Goal: Information Seeking & Learning: Learn about a topic

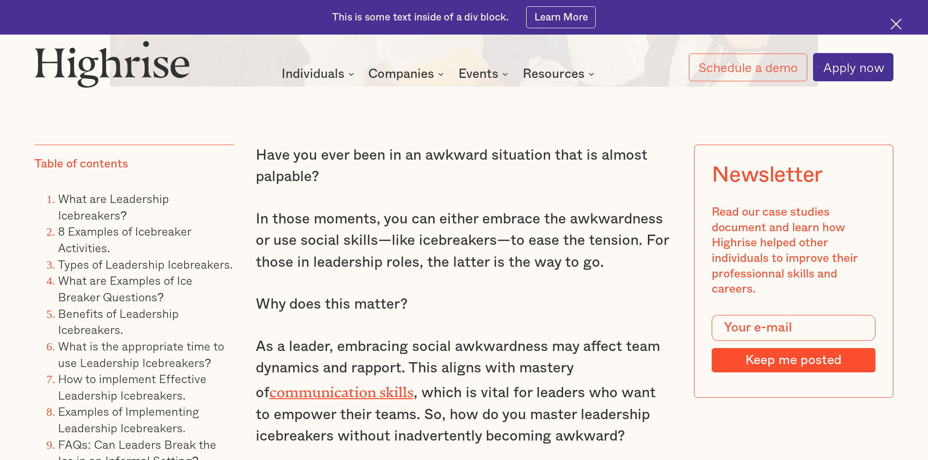
scroll to position [877, 0]
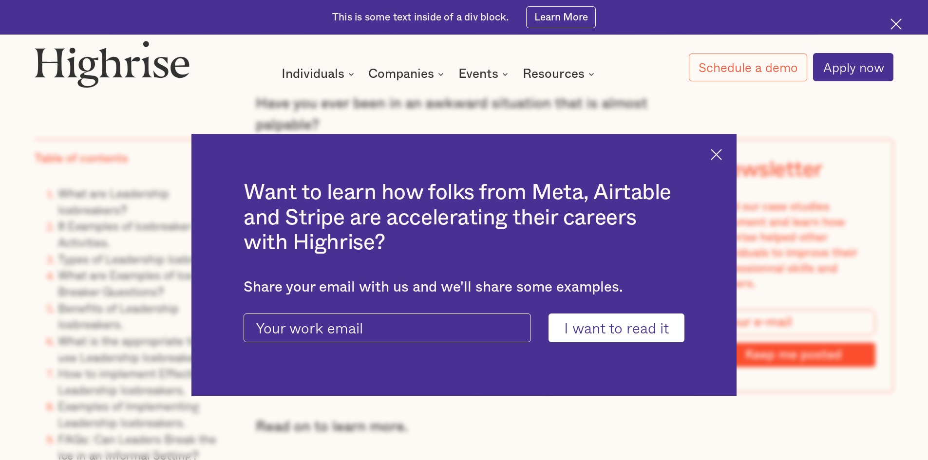
click at [722, 159] on img at bounding box center [716, 154] width 11 height 11
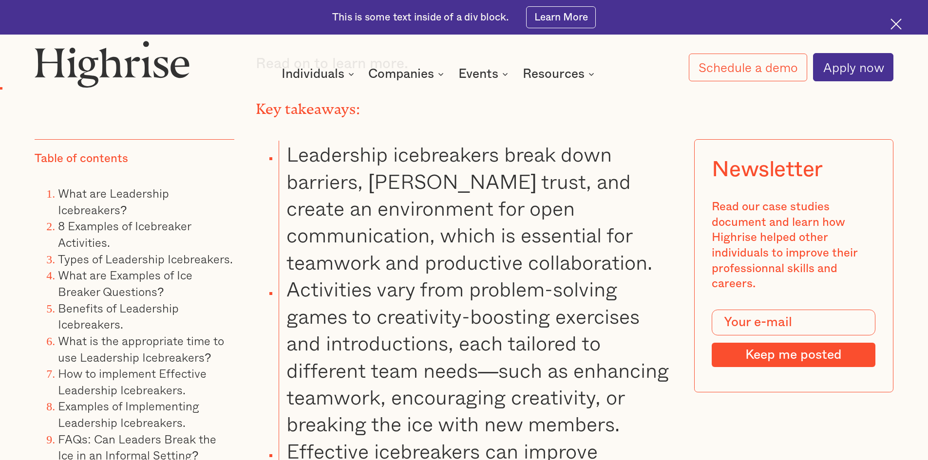
scroll to position [1218, 0]
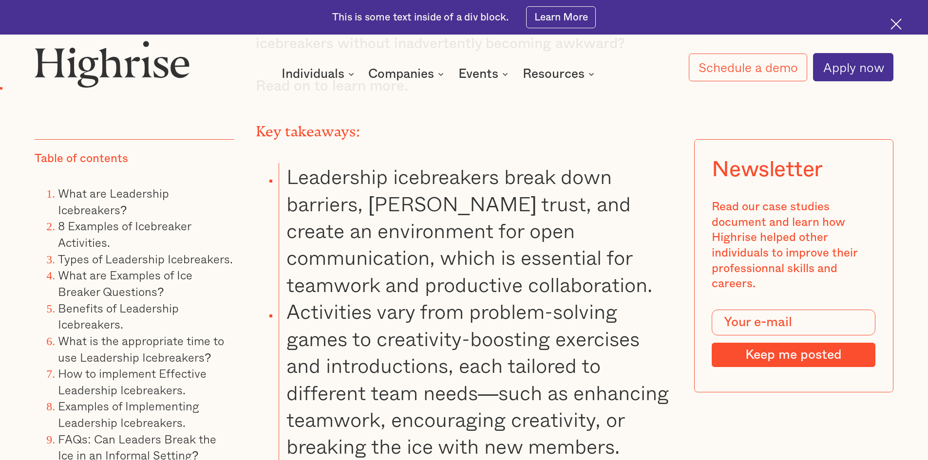
click at [387, 275] on li "Leadership icebreakers break down barriers, [PERSON_NAME] trust, and create an …" at bounding box center [476, 230] width 394 height 135
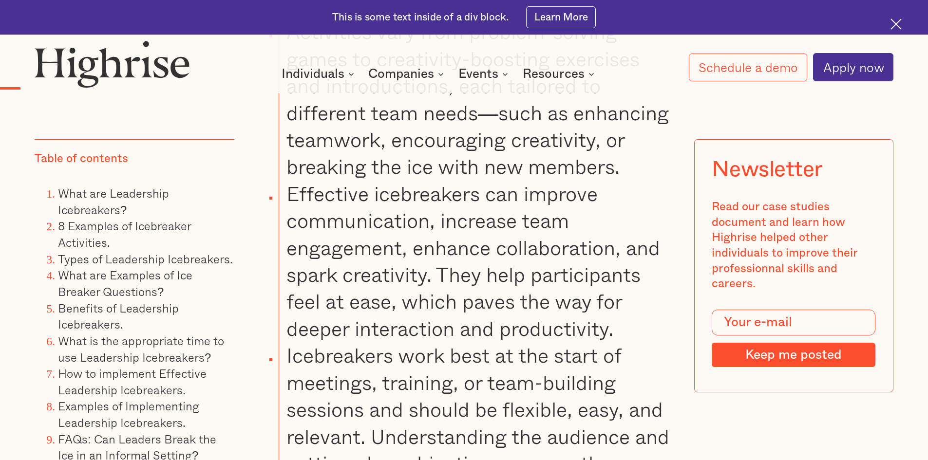
scroll to position [1511, 0]
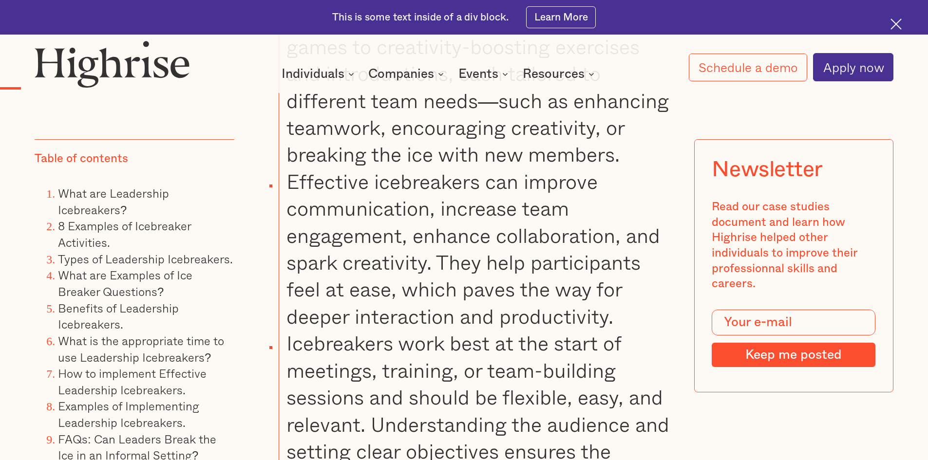
click at [431, 247] on li "Effective icebreakers can improve communication, increase team engagement, enha…" at bounding box center [476, 249] width 394 height 162
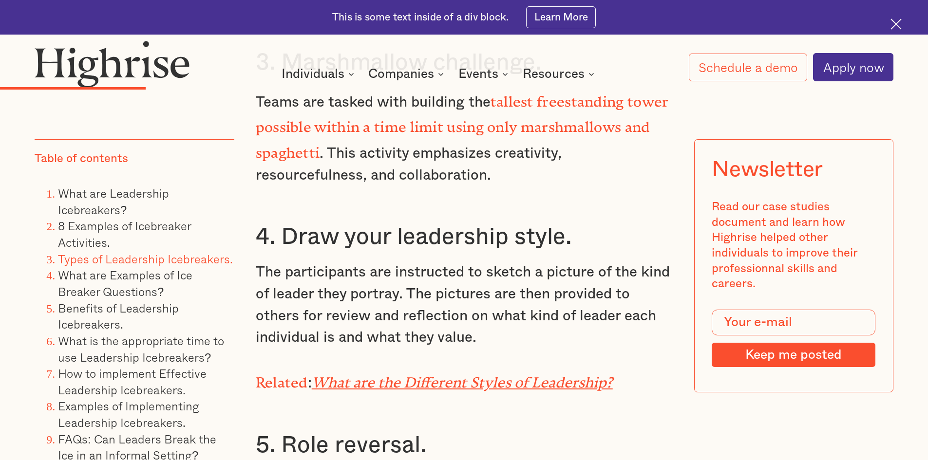
scroll to position [3362, 0]
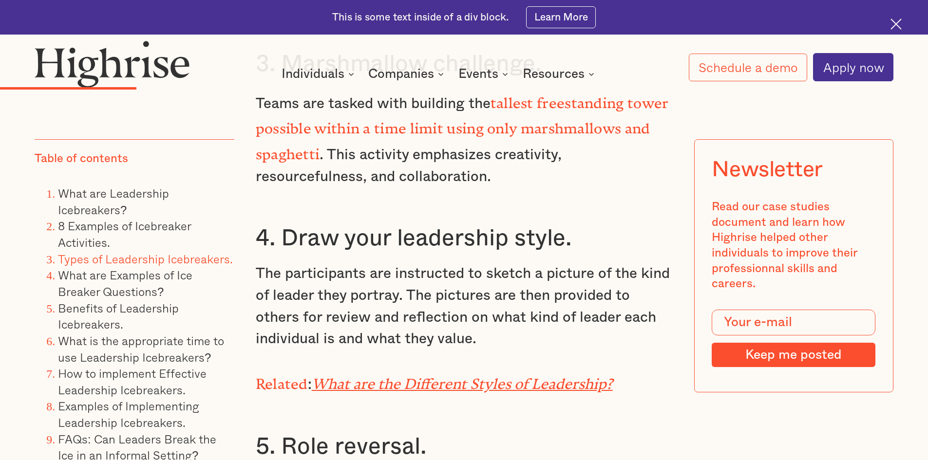
click at [361, 235] on h3 "4. Draw your leadership style." at bounding box center [464, 238] width 417 height 29
click at [384, 381] on em "What are the Different Styles of Leadership?" at bounding box center [462, 380] width 301 height 9
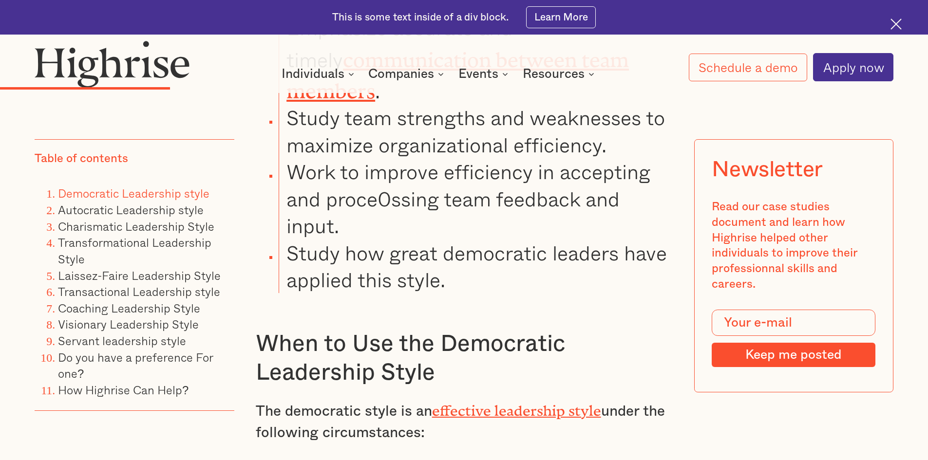
scroll to position [3265, 0]
